Goal: Task Accomplishment & Management: Manage account settings

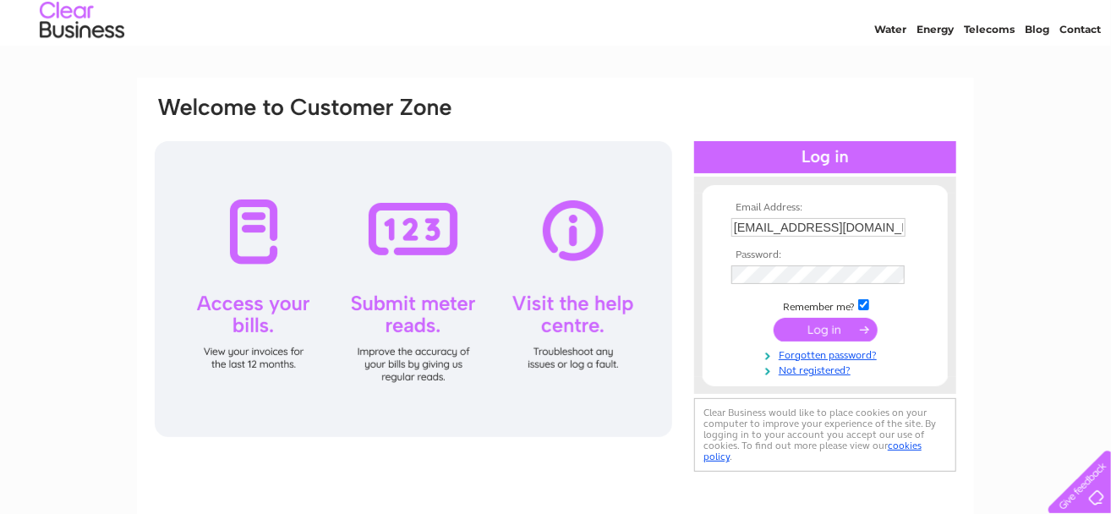
scroll to position [85, 0]
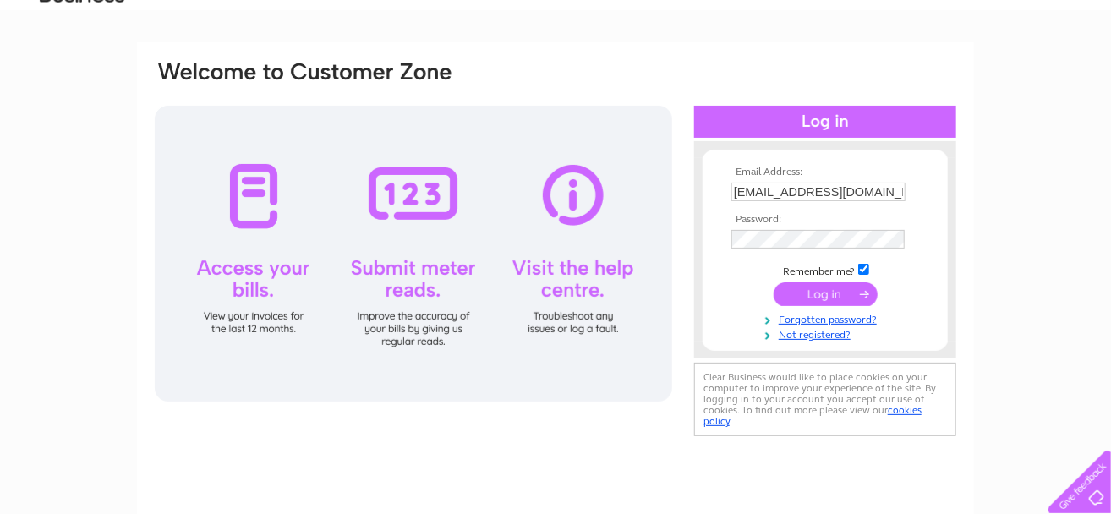
click at [816, 293] on input "submit" at bounding box center [826, 294] width 104 height 24
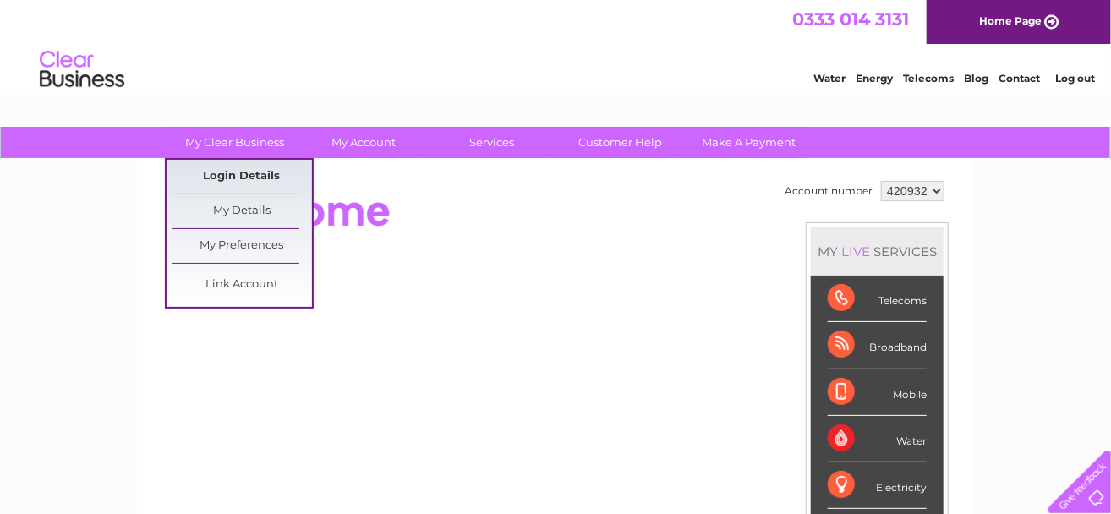
click at [240, 173] on link "Login Details" at bounding box center [243, 177] width 140 height 34
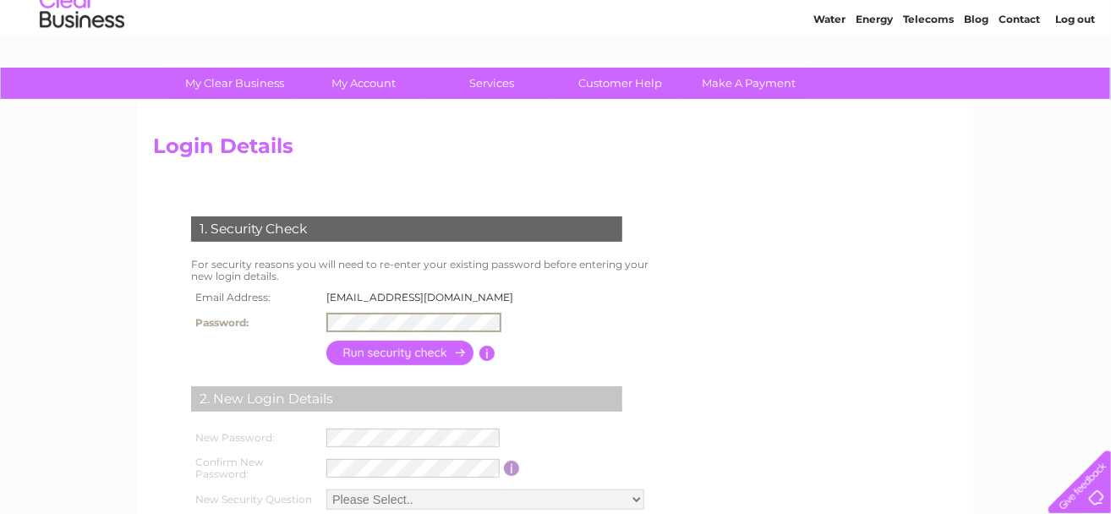
scroll to position [85, 0]
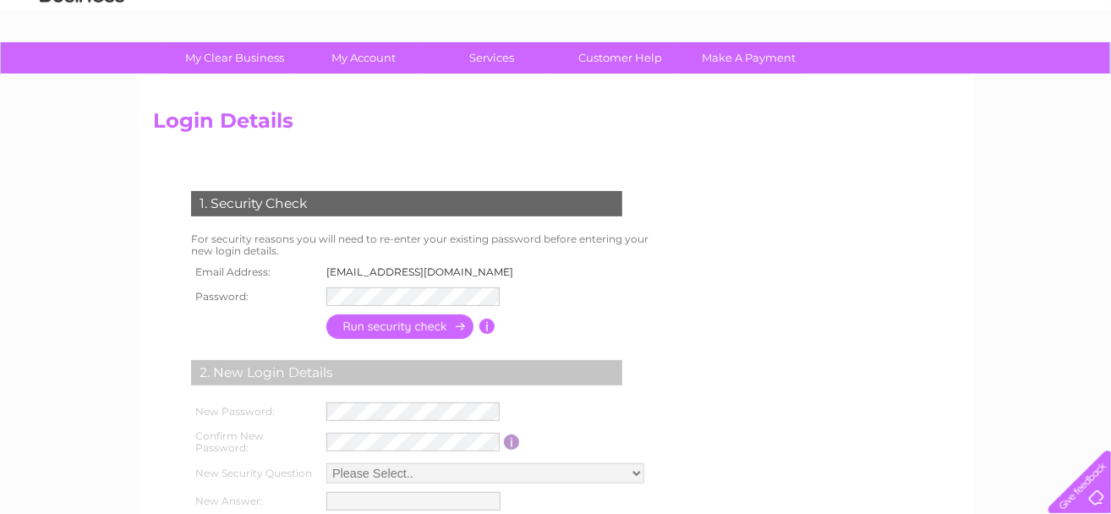
click at [395, 324] on input "button" at bounding box center [400, 327] width 149 height 25
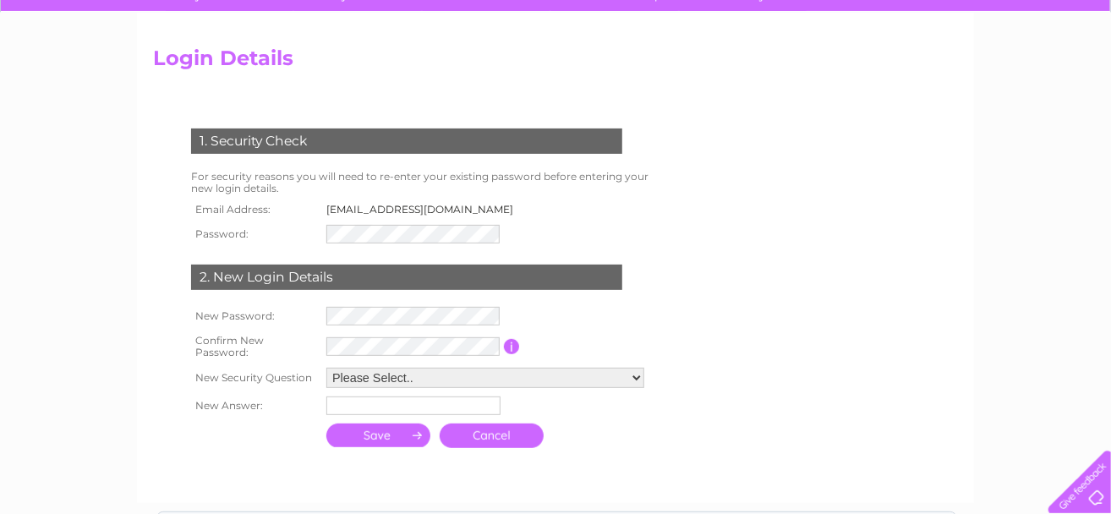
scroll to position [169, 0]
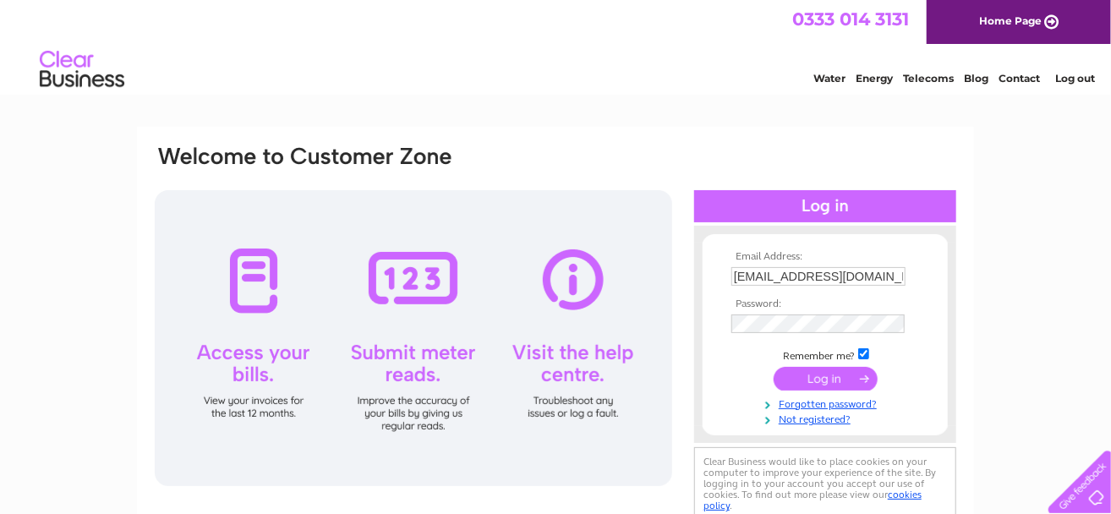
click at [815, 201] on div at bounding box center [825, 206] width 262 height 32
click at [838, 375] on input "submit" at bounding box center [826, 379] width 104 height 24
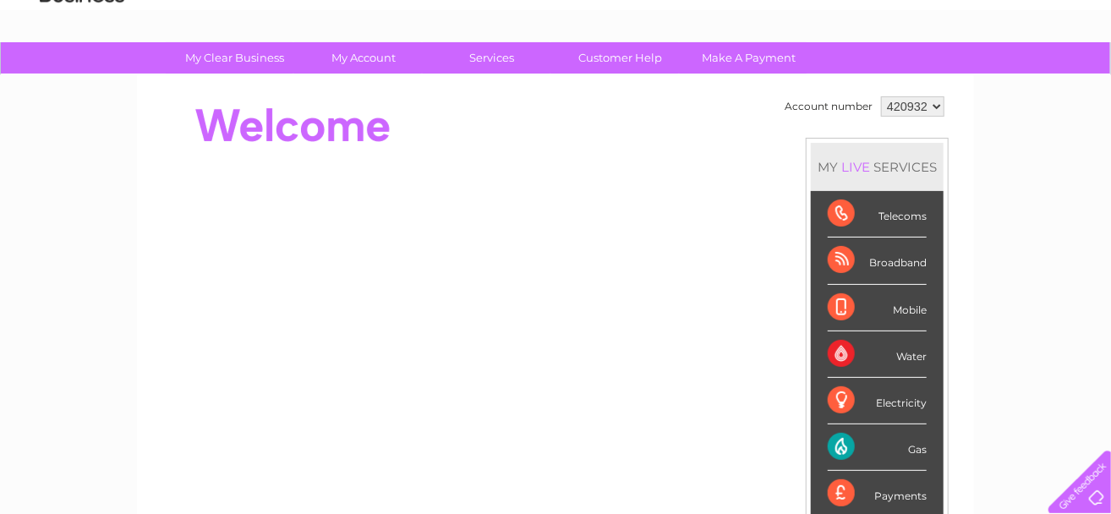
scroll to position [169, 0]
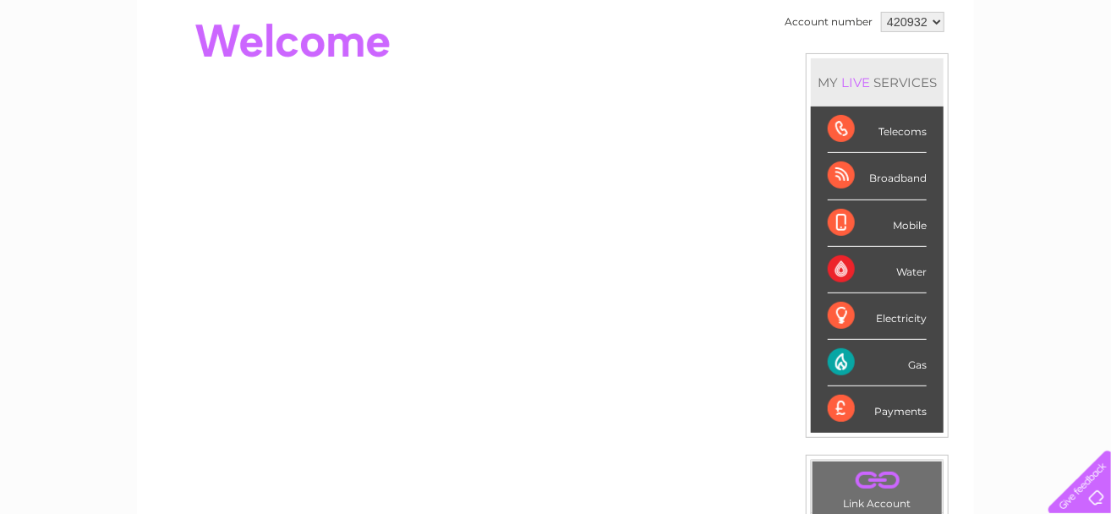
click at [891, 317] on div "Electricity" at bounding box center [877, 316] width 99 height 47
click at [908, 360] on div "Gas" at bounding box center [877, 363] width 99 height 47
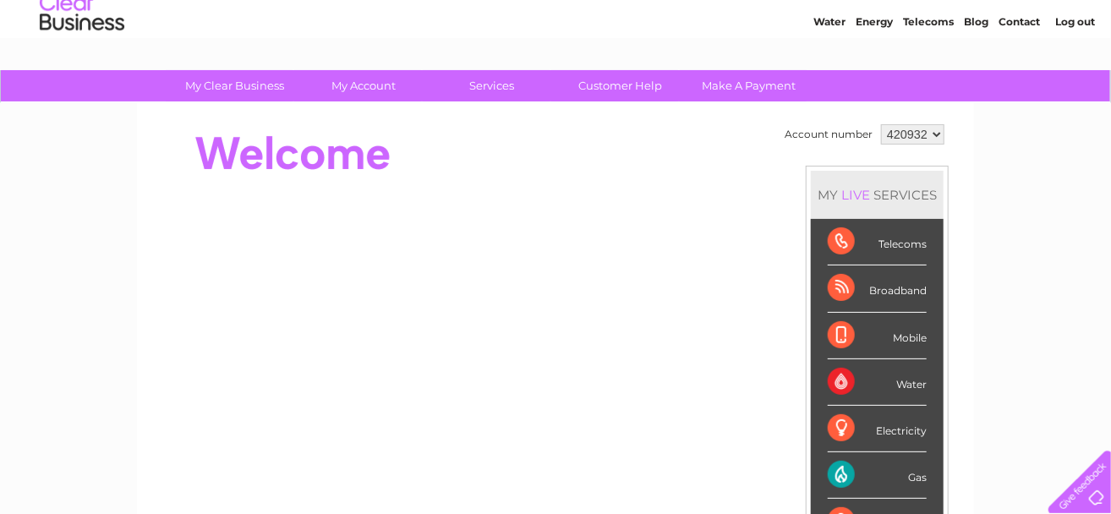
scroll to position [0, 0]
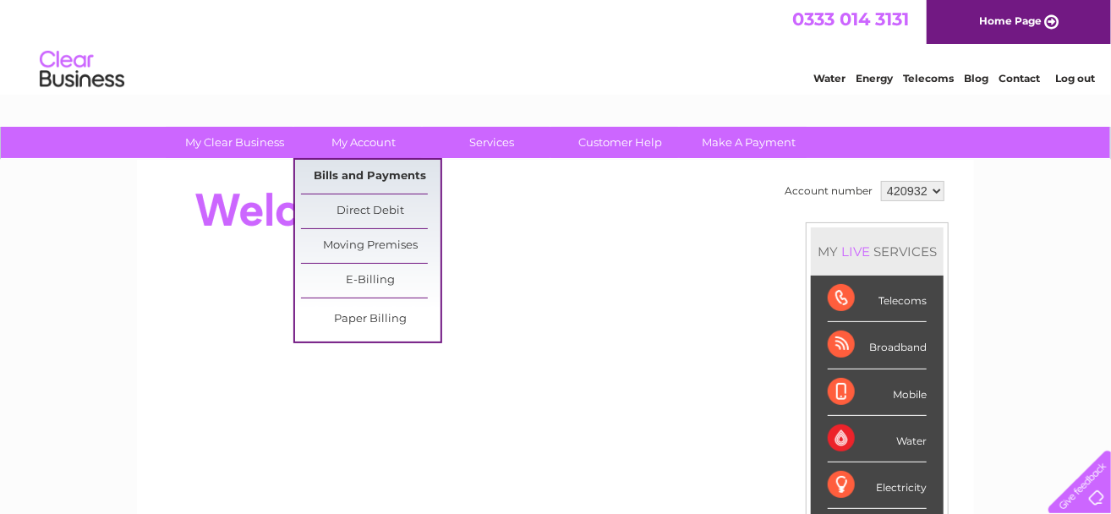
click at [365, 169] on link "Bills and Payments" at bounding box center [371, 177] width 140 height 34
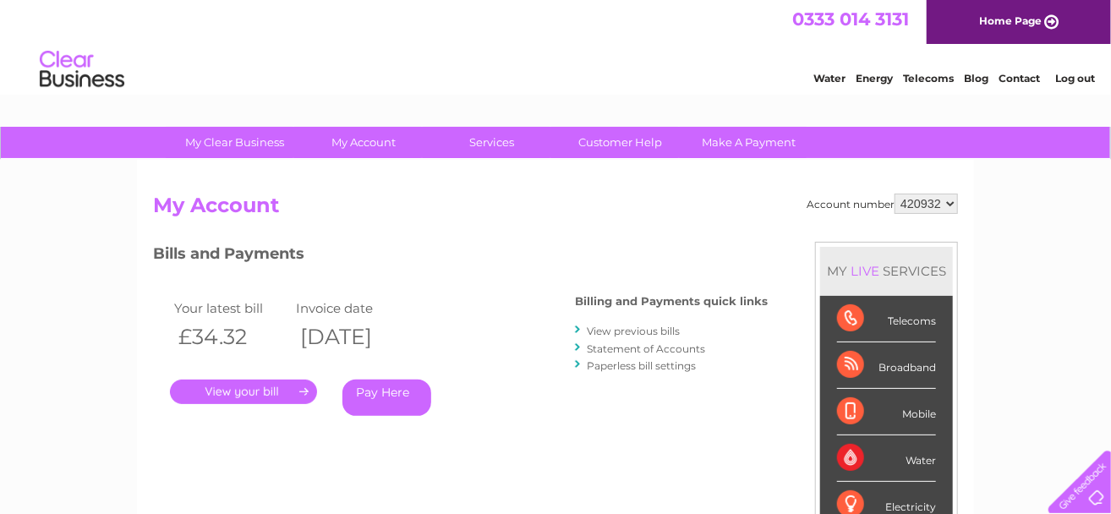
click at [229, 392] on link "." at bounding box center [243, 392] width 147 height 25
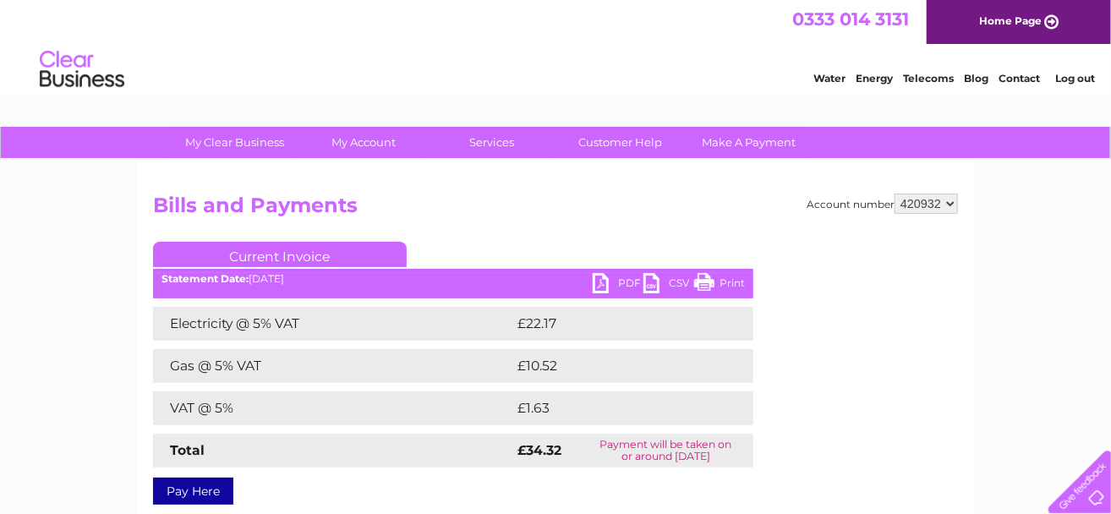
click at [628, 280] on link "PDF" at bounding box center [618, 285] width 51 height 25
